Goal: Task Accomplishment & Management: Manage account settings

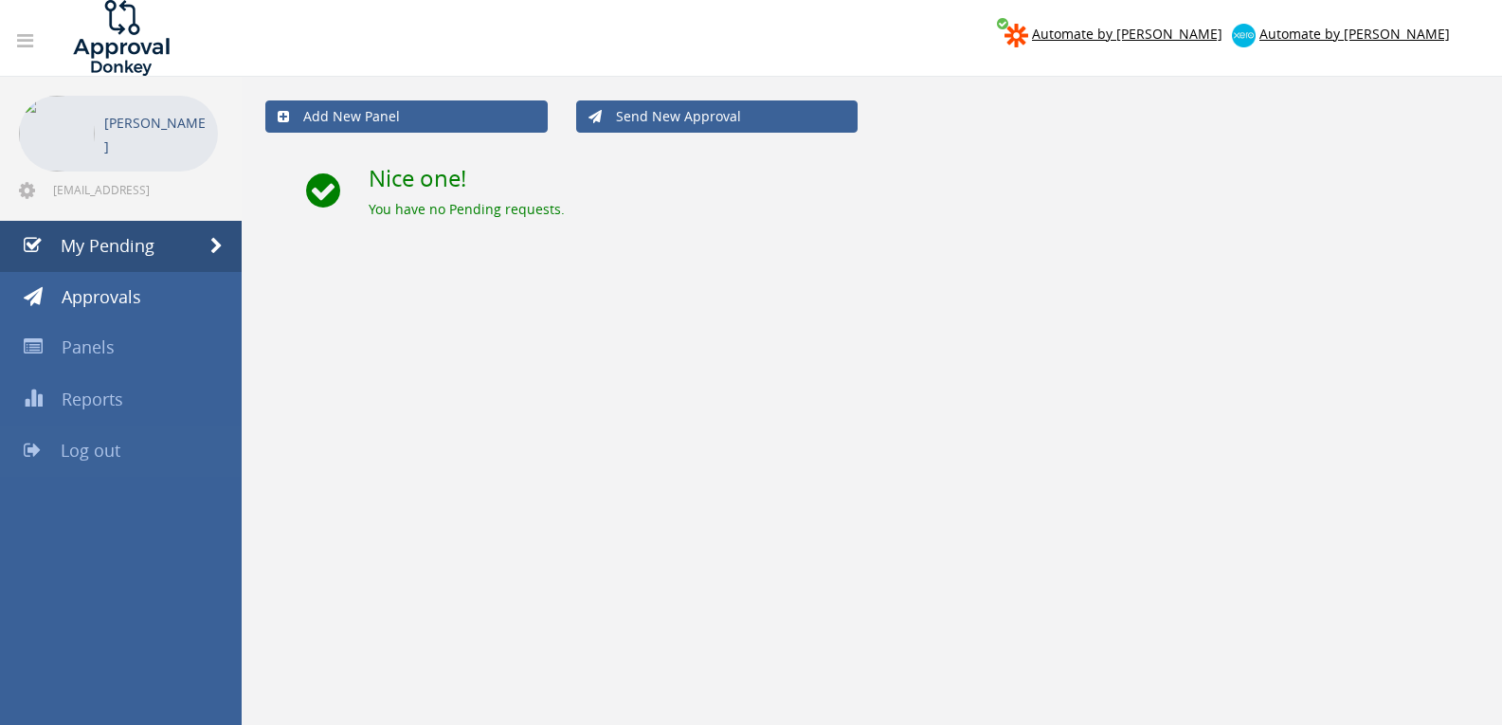
click at [129, 447] on link "Log out" at bounding box center [121, 451] width 242 height 51
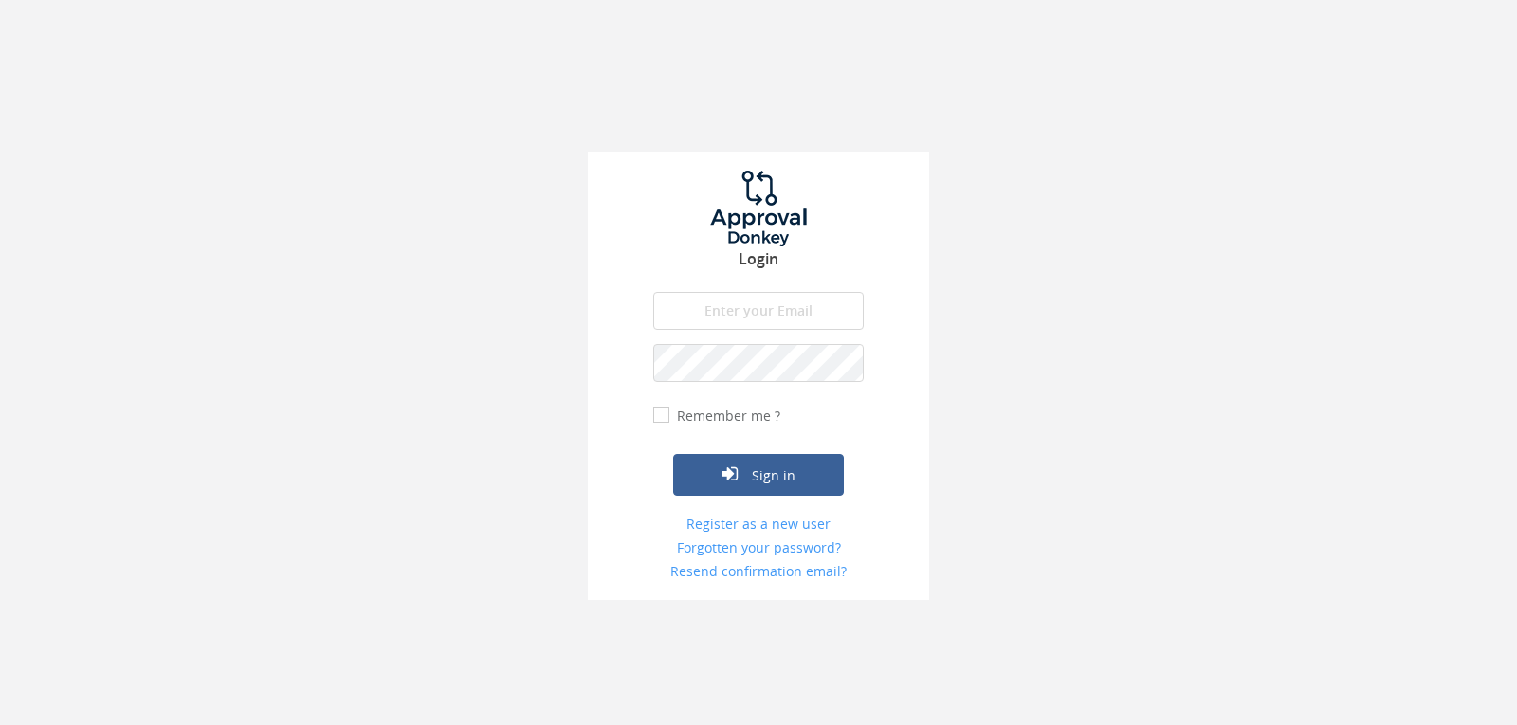
drag, startPoint x: 701, startPoint y: 305, endPoint x: 709, endPoint y: 319, distance: 16.1
click at [701, 306] on input "email" at bounding box center [758, 311] width 210 height 38
type input "[EMAIL_ADDRESS][DOMAIN_NAME]"
click at [673, 454] on button "Sign in" at bounding box center [758, 475] width 171 height 42
